Goal: Navigation & Orientation: Find specific page/section

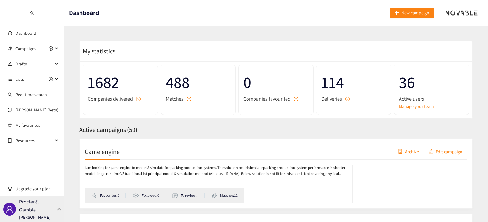
click at [59, 210] on div at bounding box center [60, 209] width 6 height 3
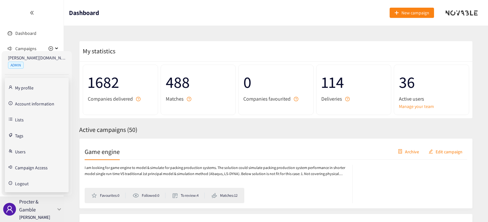
click at [32, 208] on p "Procter & Gamble" at bounding box center [36, 206] width 35 height 16
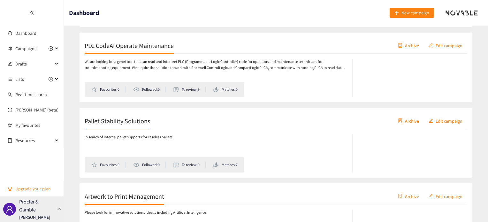
scroll to position [479, 0]
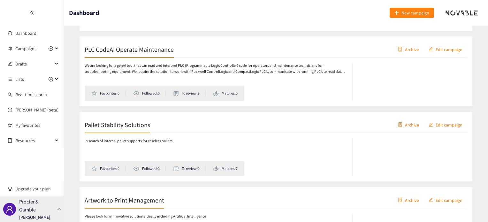
click at [41, 209] on p "Procter & Gamble" at bounding box center [36, 206] width 35 height 16
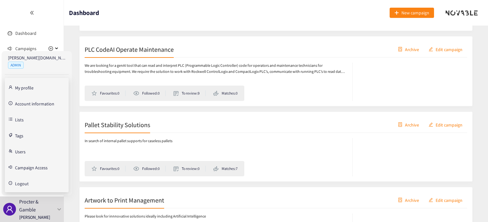
click at [23, 153] on link "Users" at bounding box center [20, 151] width 11 height 6
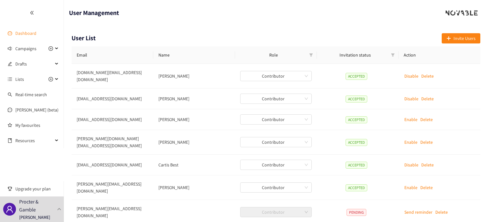
click at [15, 32] on link "Dashboard" at bounding box center [25, 33] width 21 height 6
